Goal: Information Seeking & Learning: Learn about a topic

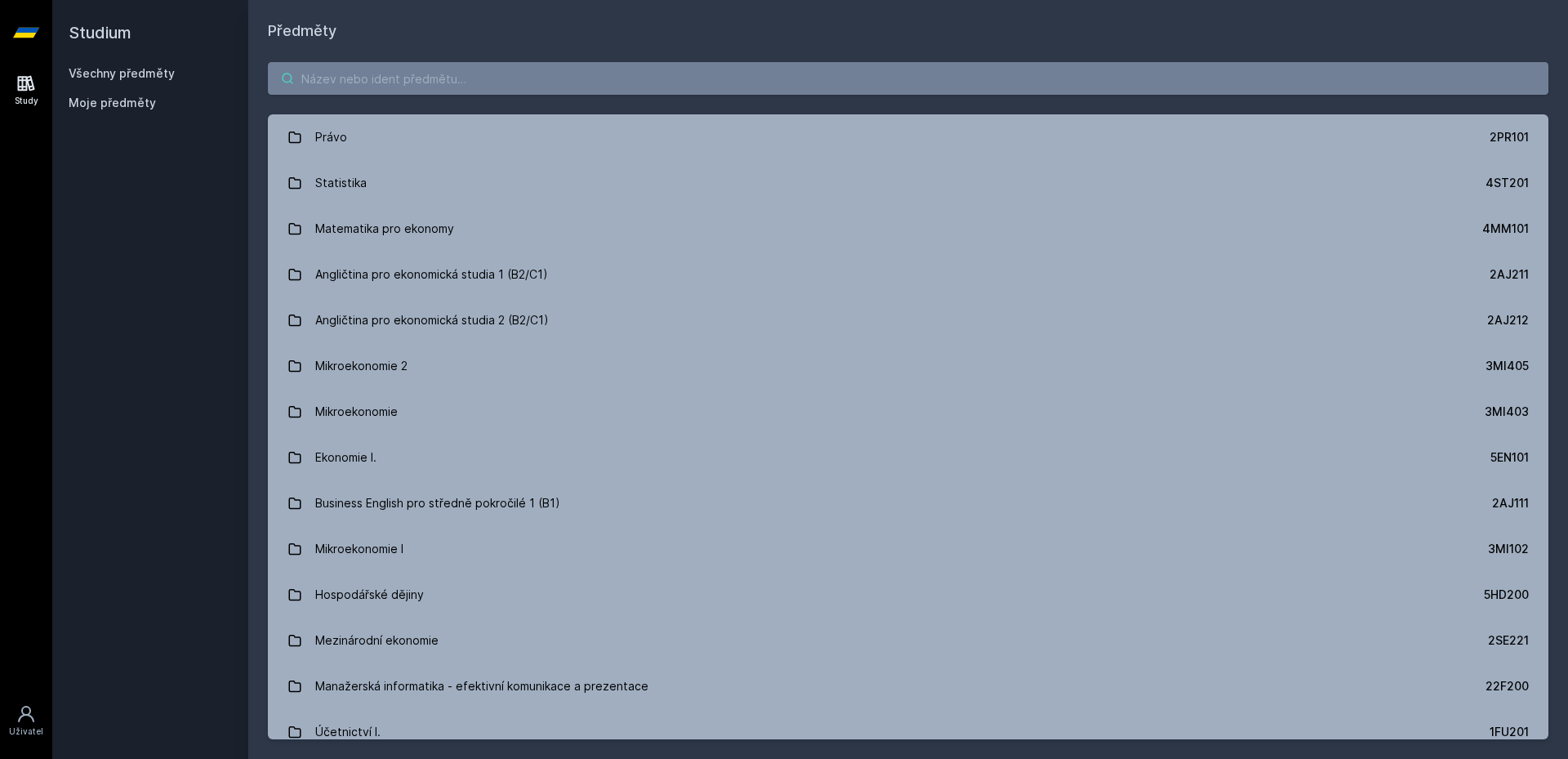
click at [370, 90] on input "search" at bounding box center [908, 78] width 1280 height 33
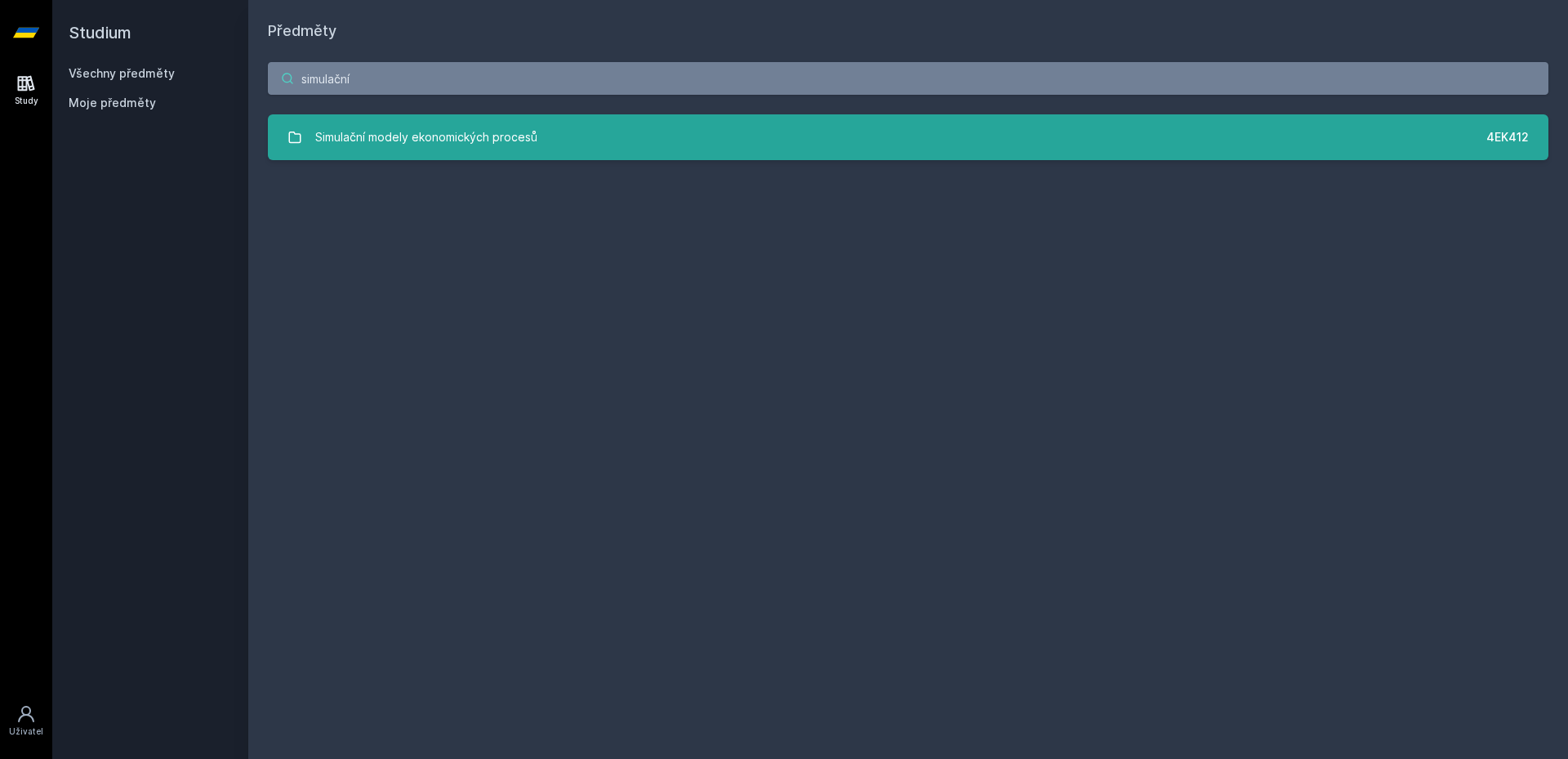
type input "simulační"
click at [428, 135] on div "Simulační modely ekonomických procesů" at bounding box center [426, 136] width 222 height 33
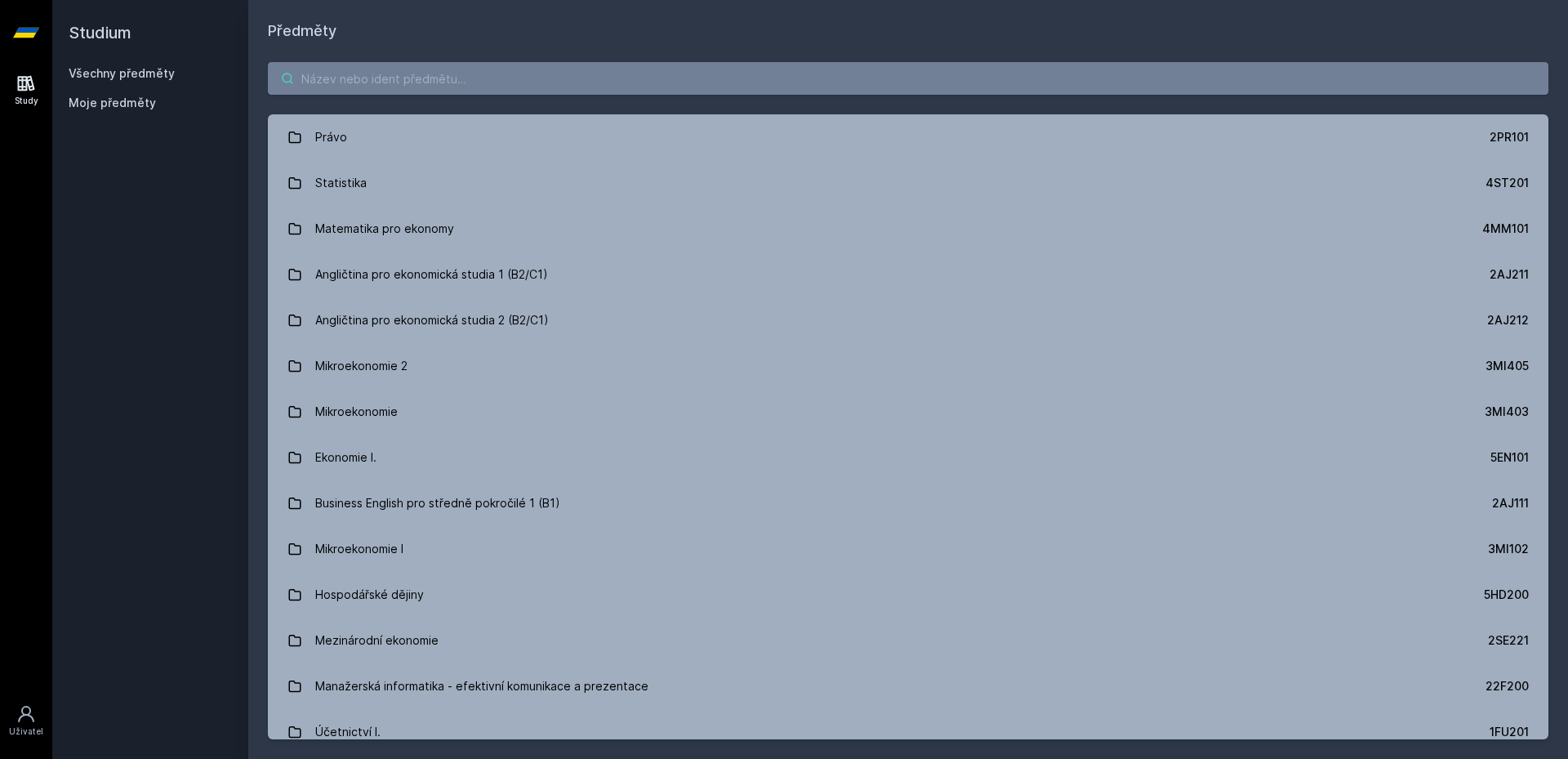
click at [461, 76] on input "search" at bounding box center [908, 78] width 1280 height 33
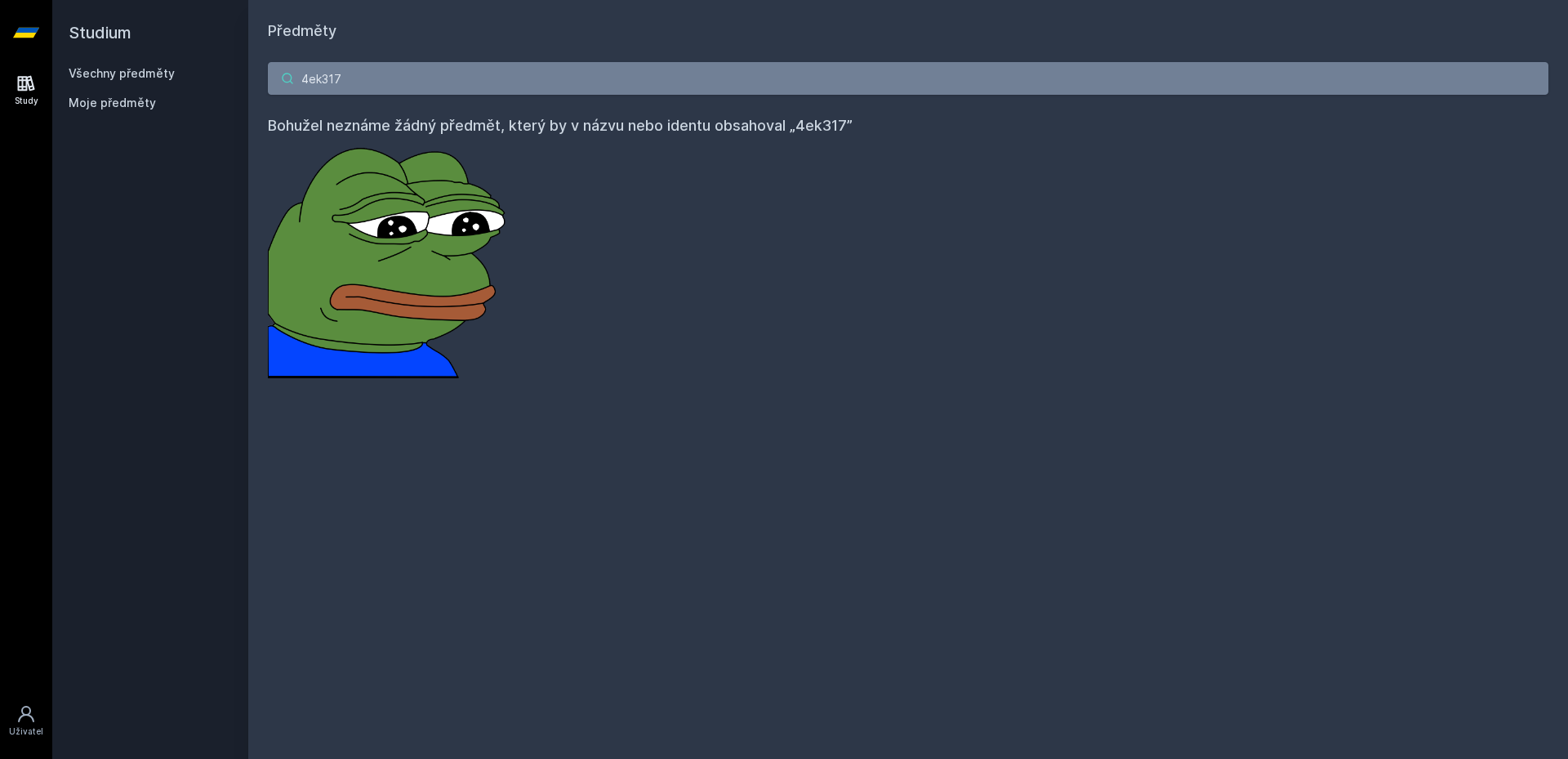
drag, startPoint x: 479, startPoint y: 78, endPoint x: 265, endPoint y: 59, distance: 214.8
click at [367, 70] on input "4ek317" at bounding box center [908, 78] width 1280 height 33
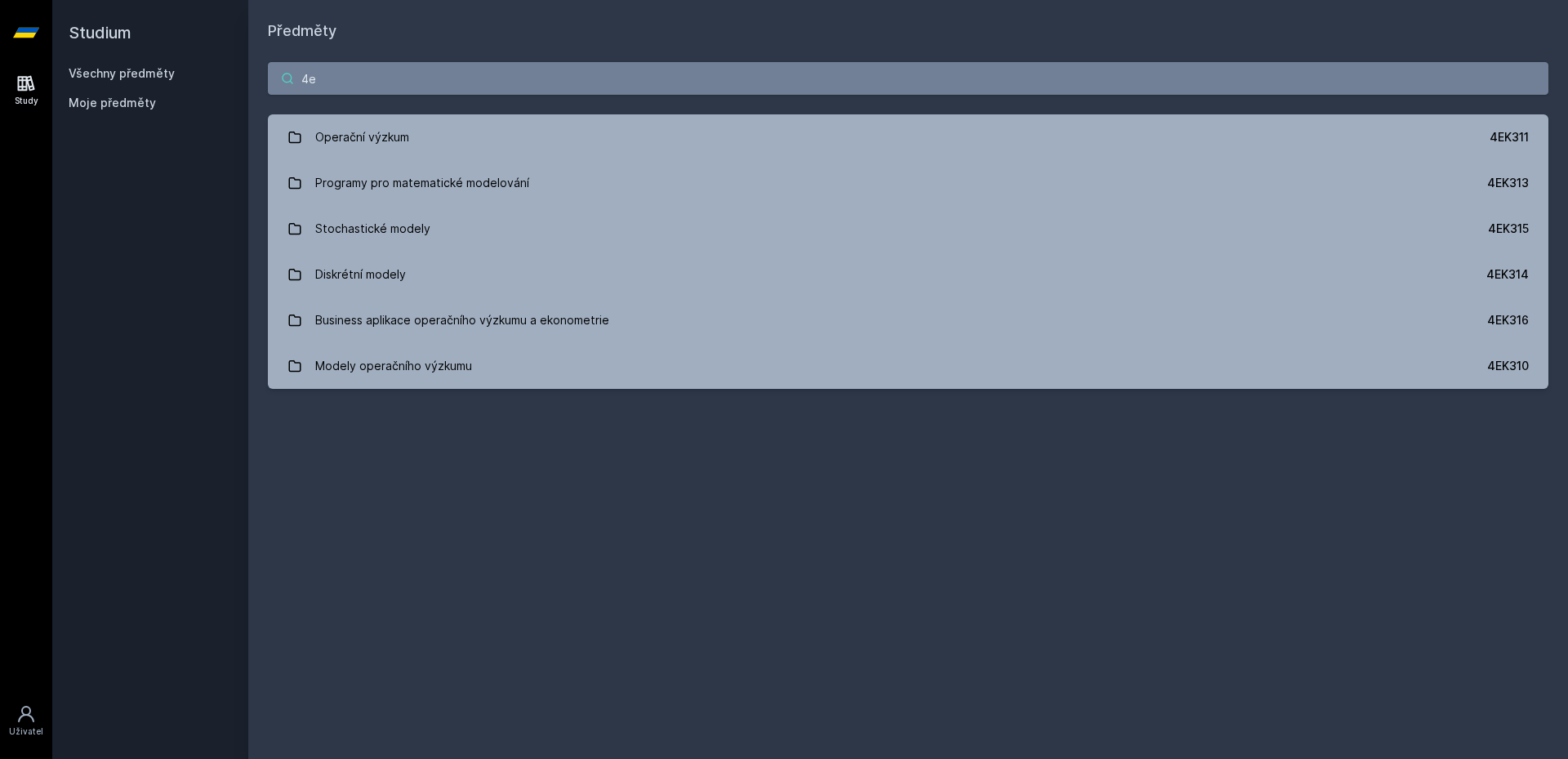
type input "4"
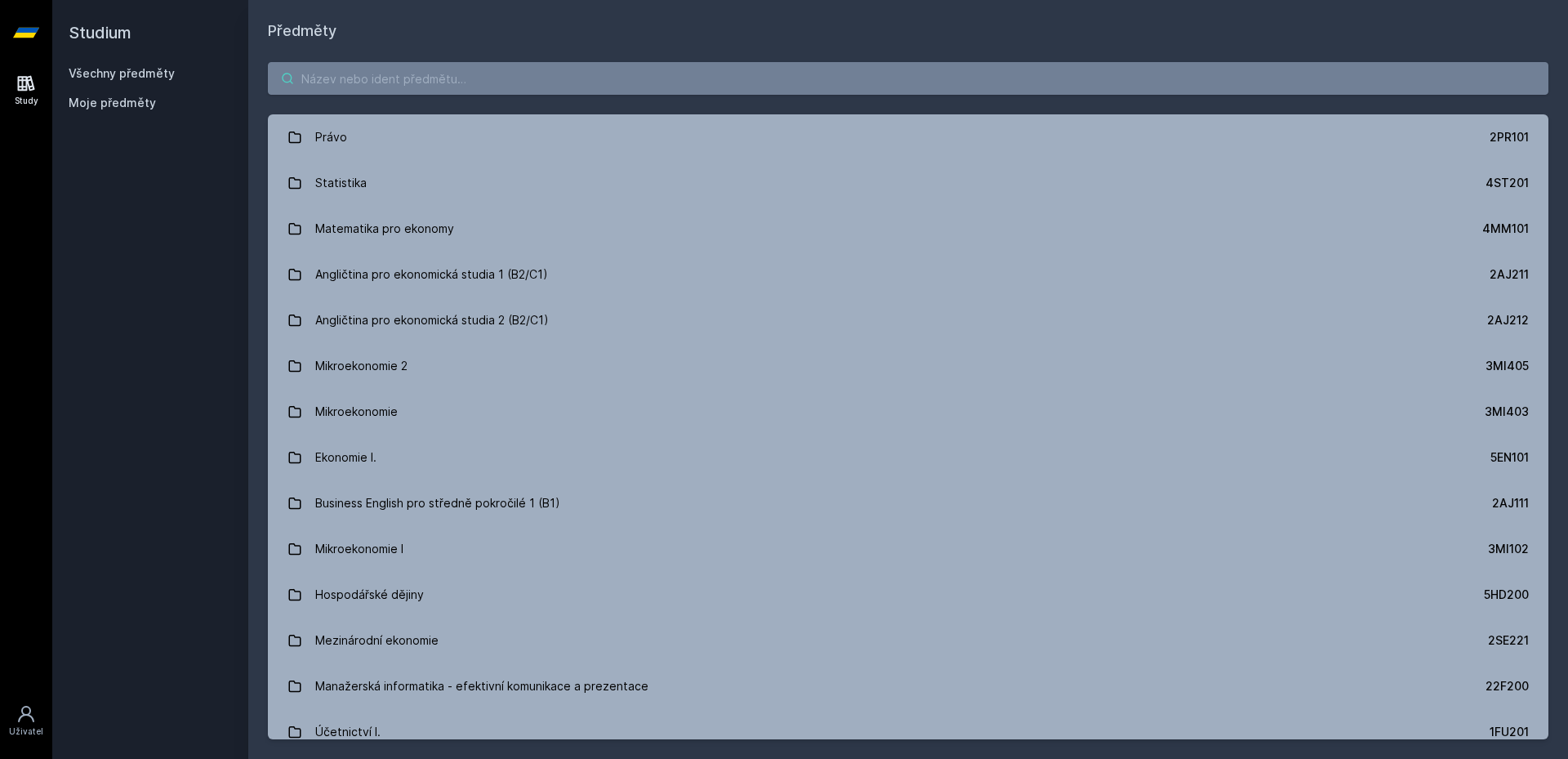
click at [568, 89] on input "search" at bounding box center [908, 78] width 1280 height 33
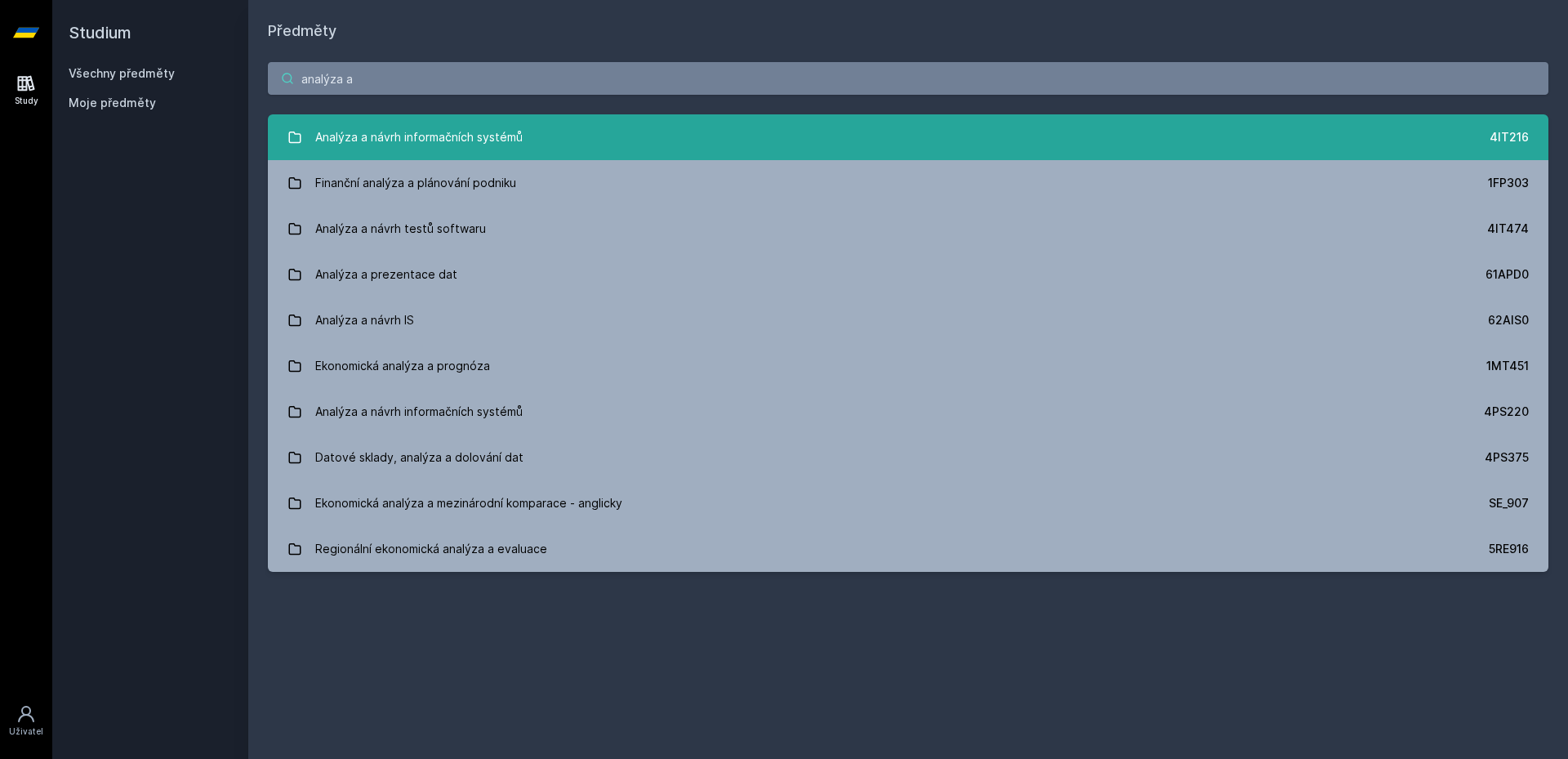
type input "analýza a"
click at [807, 133] on link "Analýza a návrh informačních systémů 4IT216" at bounding box center [908, 137] width 1280 height 46
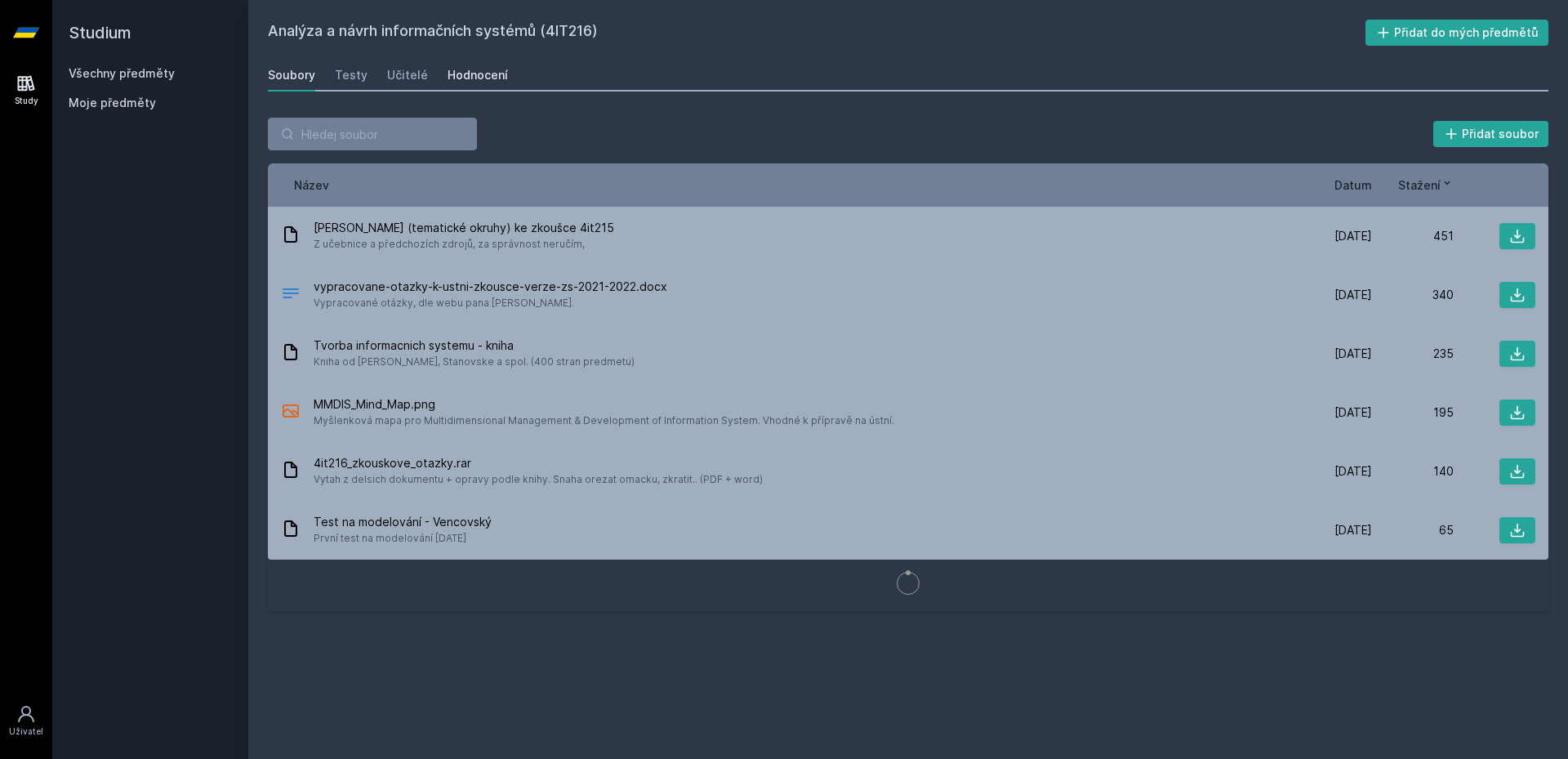
click at [453, 74] on div "Hodnocení" at bounding box center [478, 75] width 60 height 17
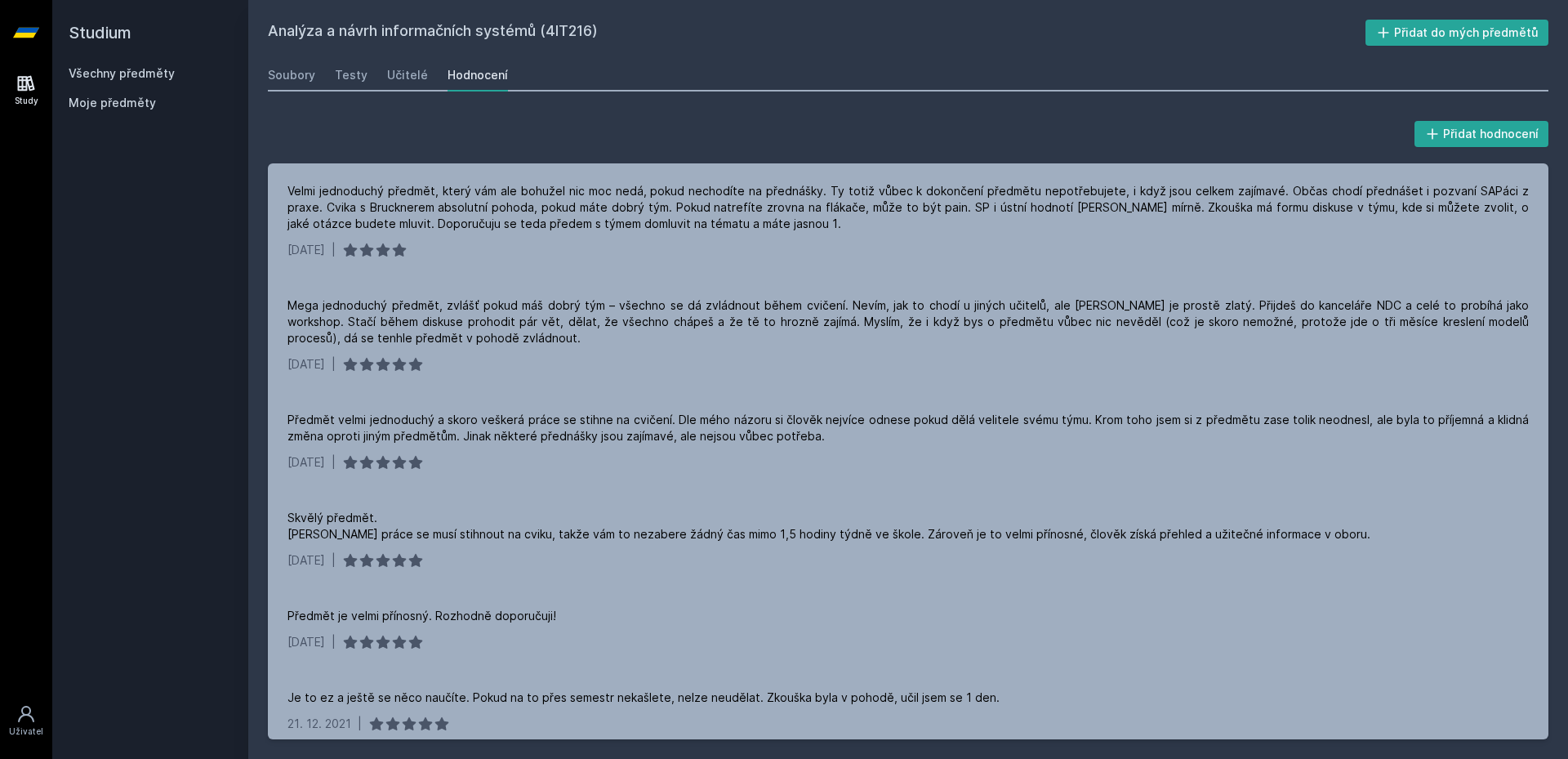
click at [79, 74] on link "Všechny předměty" at bounding box center [121, 73] width 106 height 14
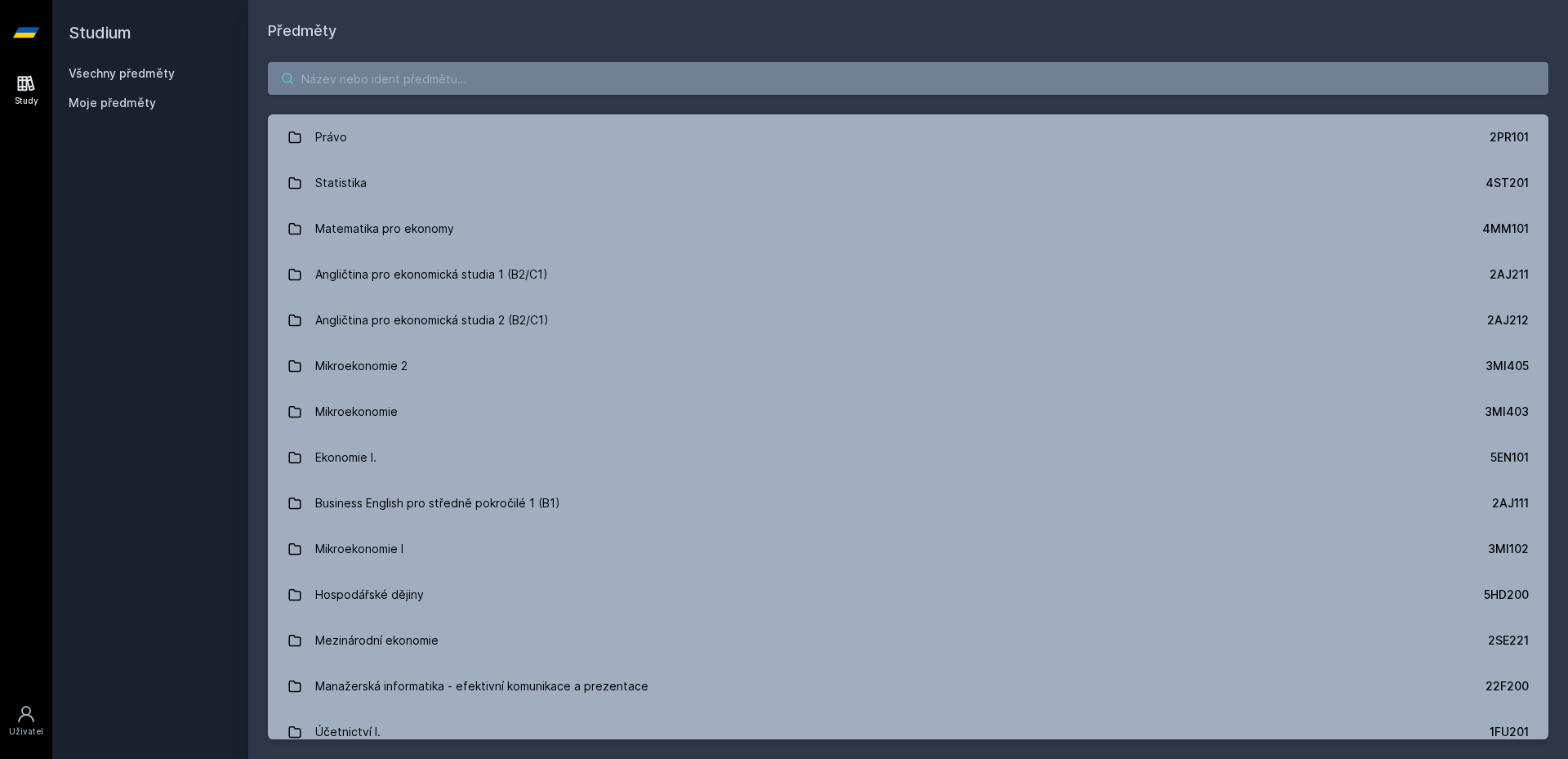
click at [375, 90] on input "search" at bounding box center [908, 78] width 1280 height 33
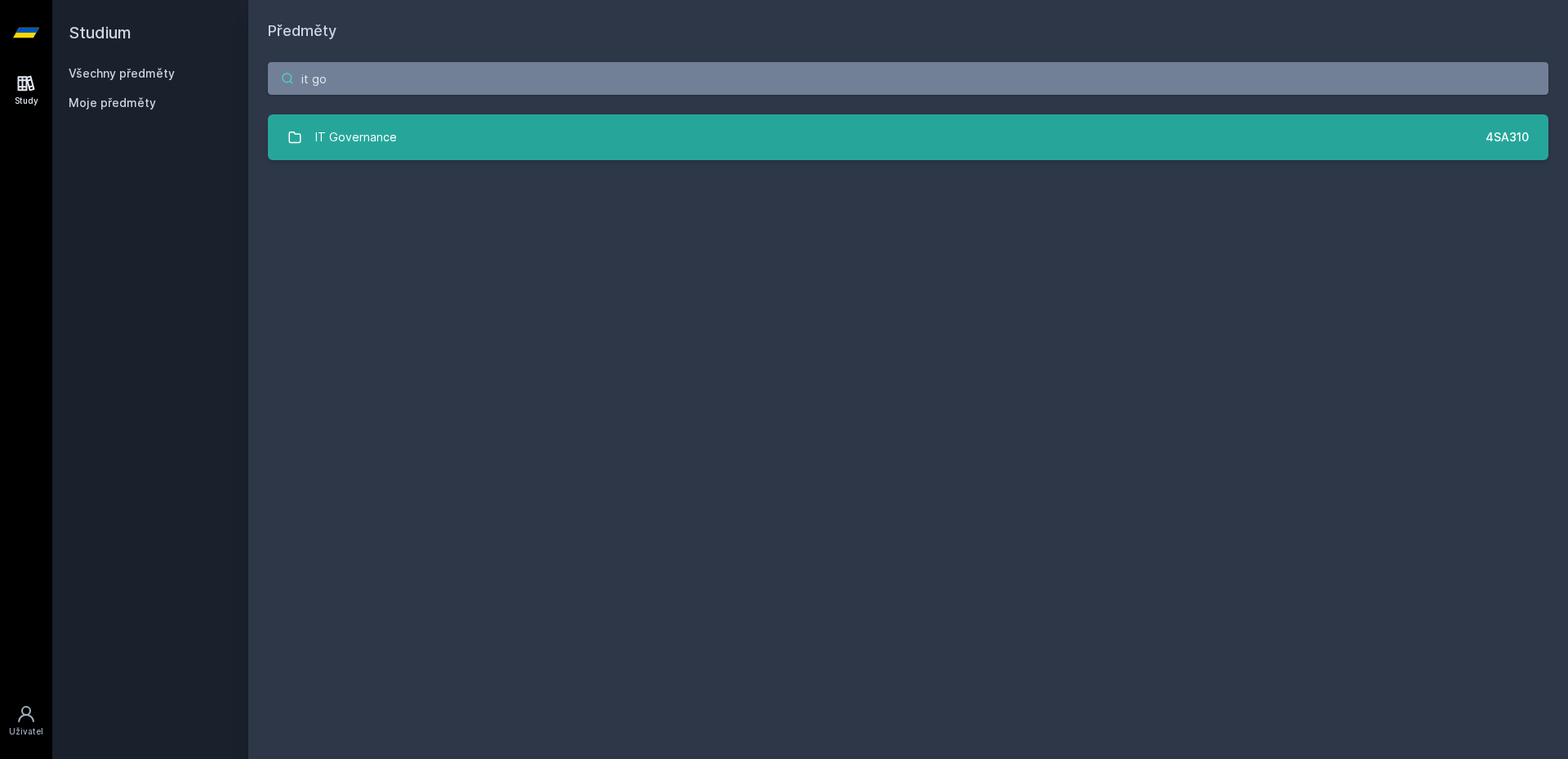
type input "it go"
click at [377, 147] on div "IT Governance" at bounding box center [356, 136] width 82 height 33
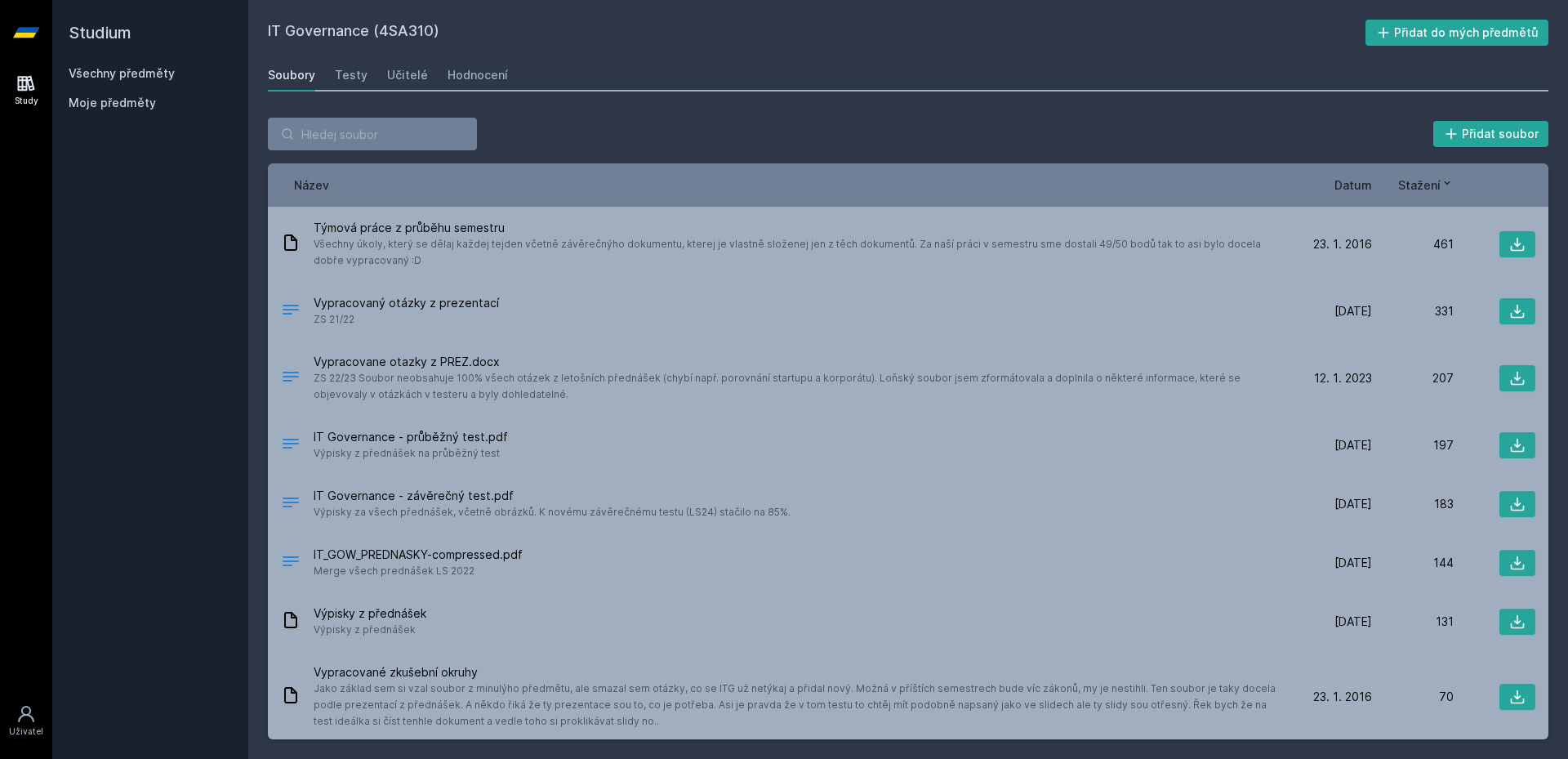
click at [472, 90] on div "Soubory Testy Učitelé Hodnocení" at bounding box center [908, 74] width 1280 height 33
click at [476, 83] on div "Hodnocení" at bounding box center [478, 75] width 60 height 17
